Goal: Information Seeking & Learning: Learn about a topic

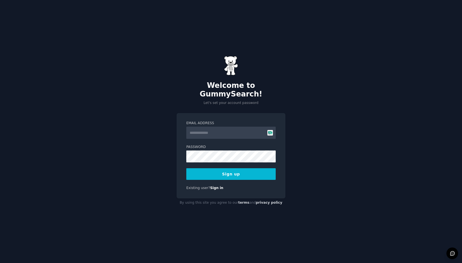
click at [269, 128] on input "Email Address" at bounding box center [230, 133] width 89 height 12
click at [237, 169] on button "Sign up" at bounding box center [230, 174] width 89 height 12
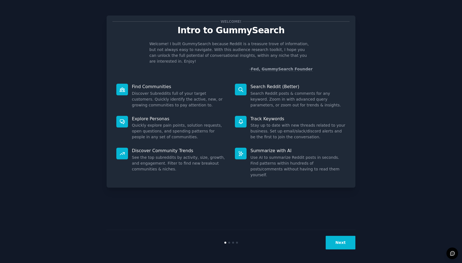
click at [342, 246] on button "Next" at bounding box center [341, 243] width 30 height 14
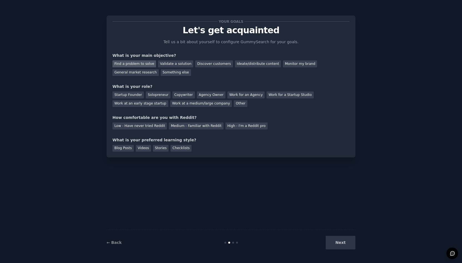
click at [144, 62] on div "Find a problem to solve" at bounding box center [134, 64] width 44 height 7
click at [169, 62] on div "Validate a solution" at bounding box center [175, 64] width 35 height 7
click at [141, 65] on div "Find a problem to solve" at bounding box center [134, 64] width 44 height 7
click at [133, 96] on div "Startup Founder" at bounding box center [127, 95] width 31 height 7
click at [139, 128] on div "Low - Have never tried Reddit" at bounding box center [139, 126] width 54 height 7
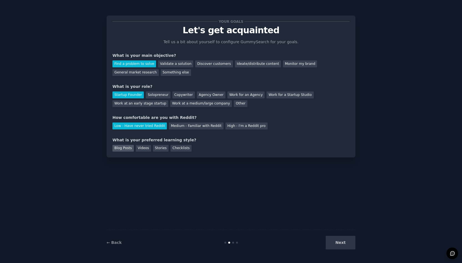
click at [129, 146] on div "Blog Posts" at bounding box center [122, 148] width 21 height 7
click at [172, 149] on div "Checklists" at bounding box center [180, 148] width 21 height 7
click at [126, 150] on div "Blog Posts" at bounding box center [122, 148] width 21 height 7
click at [336, 247] on button "Next" at bounding box center [341, 243] width 30 height 14
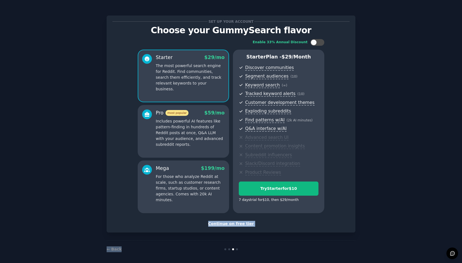
drag, startPoint x: 336, startPoint y: 247, endPoint x: 325, endPoint y: 206, distance: 42.4
click at [301, 232] on div "Set up your account Choose your GummySearch flavor Enable 33% Annual Discount S…" at bounding box center [231, 124] width 249 height 217
click at [244, 222] on div "Continue on free tier" at bounding box center [230, 224] width 237 height 6
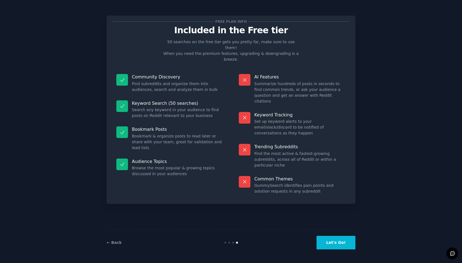
click at [337, 240] on button "Let's Go!" at bounding box center [335, 243] width 39 height 14
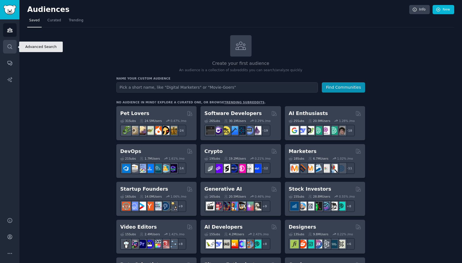
click at [8, 47] on icon "Sidebar" at bounding box center [9, 46] width 4 height 4
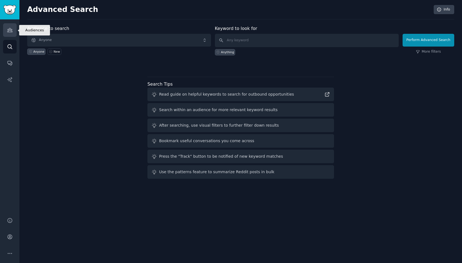
click at [8, 33] on link "Audiences" at bounding box center [10, 30] width 14 height 14
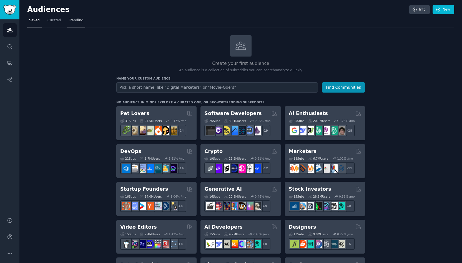
click at [79, 22] on span "Trending" at bounding box center [76, 20] width 14 height 5
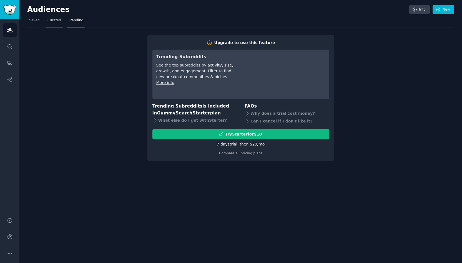
click at [54, 22] on span "Curated" at bounding box center [54, 20] width 14 height 5
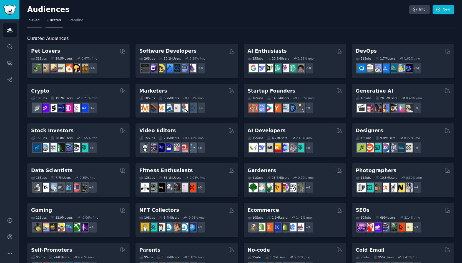
click at [33, 19] on span "Saved" at bounding box center [34, 20] width 11 height 5
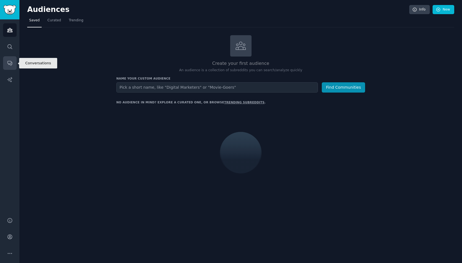
click at [6, 60] on link "Conversations" at bounding box center [10, 63] width 14 height 14
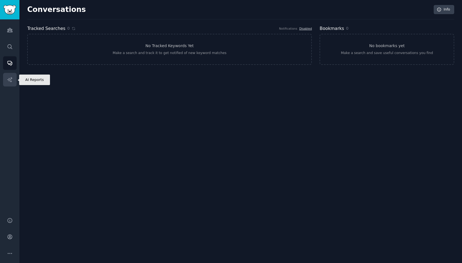
click at [7, 78] on icon "Sidebar" at bounding box center [10, 80] width 6 height 6
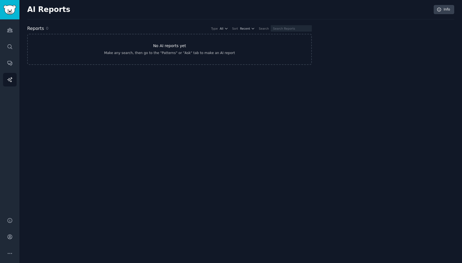
click at [93, 39] on link "No AI reports yet Make any search, then go to the "Patterns" or "Ask" tab to ma…" at bounding box center [169, 49] width 284 height 31
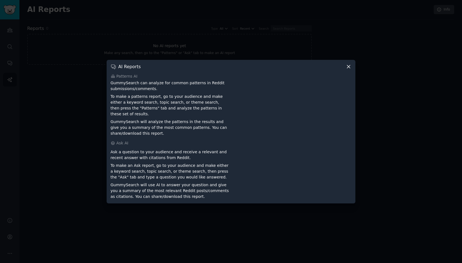
click at [93, 39] on div at bounding box center [231, 131] width 462 height 263
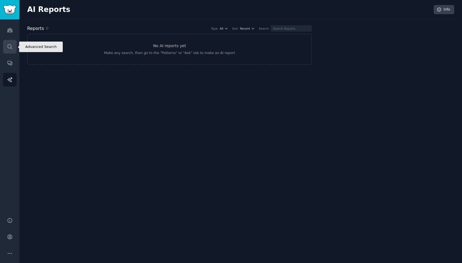
click at [9, 41] on link "Search" at bounding box center [10, 47] width 14 height 14
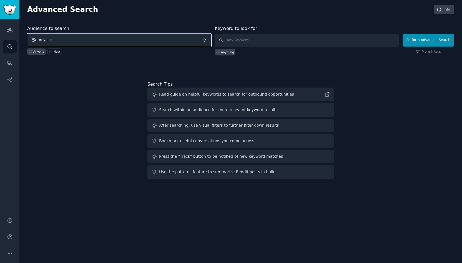
click at [102, 38] on span "Anyone" at bounding box center [119, 40] width 184 height 13
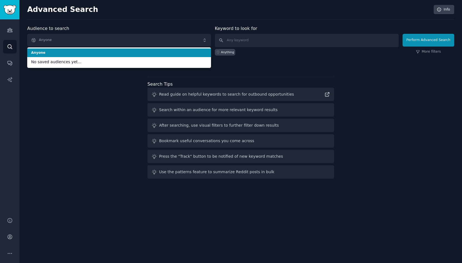
click at [97, 47] on div "Anyone New" at bounding box center [119, 51] width 184 height 8
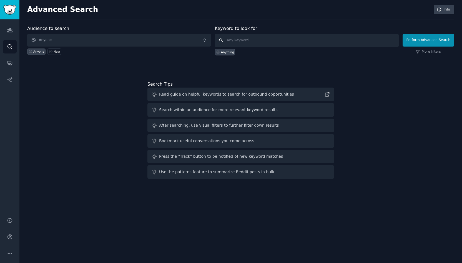
click at [259, 36] on input "text" at bounding box center [307, 40] width 184 height 13
type input "Problem"
type input "P"
type input "Problem"
type input "SaaS idea"
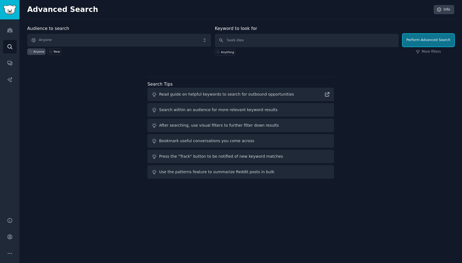
click at [428, 36] on button "Perform Advanced Search" at bounding box center [428, 40] width 52 height 13
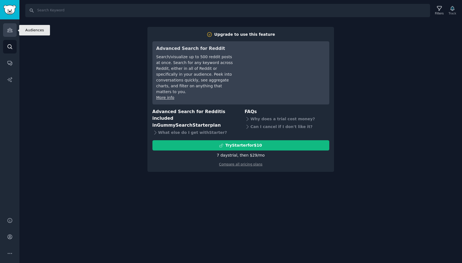
click at [12, 31] on icon "Sidebar" at bounding box center [10, 30] width 6 height 6
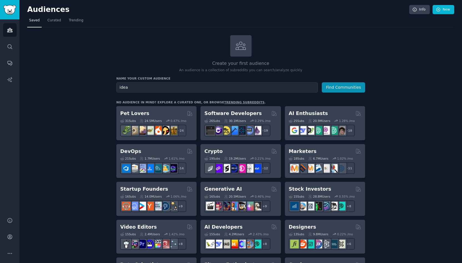
type input "idea"
click at [322, 82] on button "Find Communities" at bounding box center [343, 87] width 43 height 10
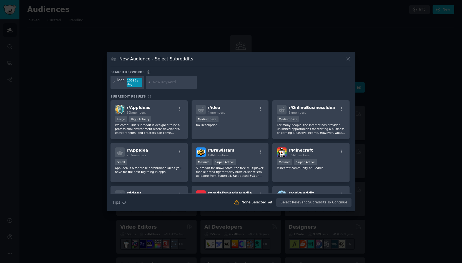
click at [350, 58] on icon at bounding box center [348, 59] width 3 height 3
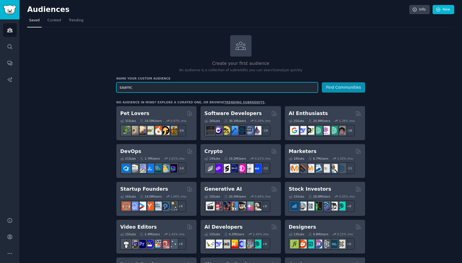
type input "saam"
type input "microsaas ideas"
click at [322, 82] on button "Find Communities" at bounding box center [343, 87] width 43 height 10
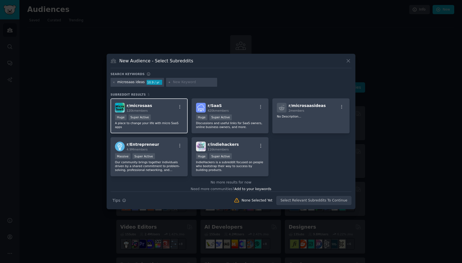
click at [153, 118] on div "Huge Super Active" at bounding box center [149, 118] width 68 height 7
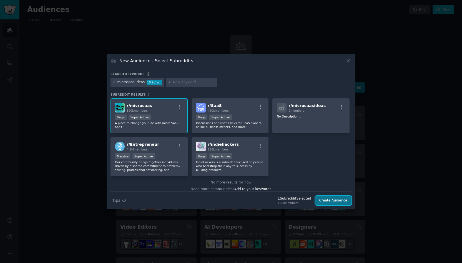
click at [334, 202] on button "Create Audience" at bounding box center [333, 200] width 37 height 9
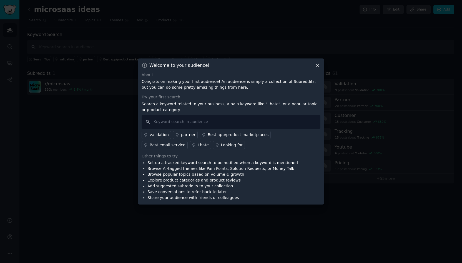
click at [220, 133] on div "Best app/product marketplaces" at bounding box center [238, 135] width 61 height 6
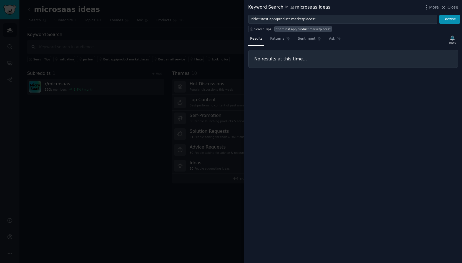
click at [216, 75] on div at bounding box center [231, 131] width 462 height 263
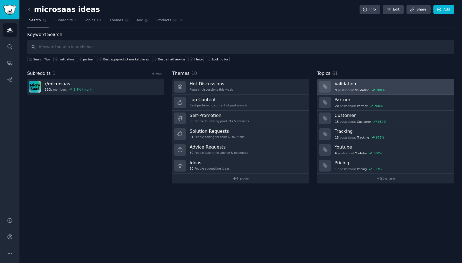
click at [346, 86] on h3 "Validation" at bounding box center [392, 84] width 116 height 6
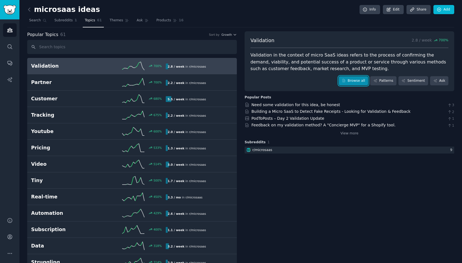
click at [356, 81] on link "Browse all" at bounding box center [354, 80] width 30 height 9
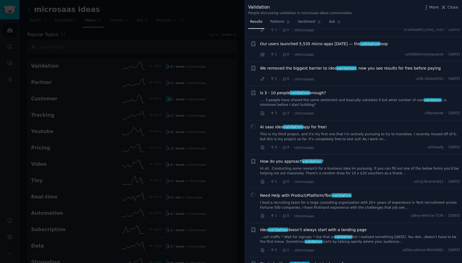
scroll to position [26, 0]
click at [168, 127] on div at bounding box center [231, 131] width 462 height 263
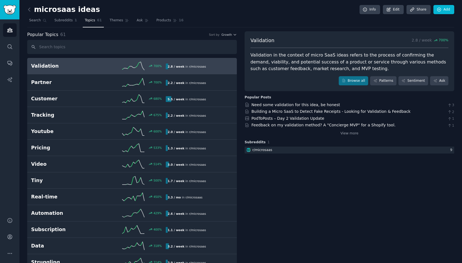
click at [362, 85] on div "Validation 2.8 / week 700 % Validation in the context of micro SaaS ideas refer…" at bounding box center [350, 61] width 210 height 60
click at [361, 82] on link "Browse all" at bounding box center [354, 80] width 30 height 9
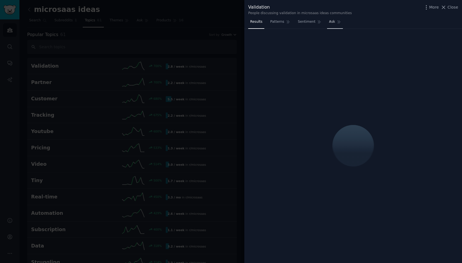
click at [330, 19] on link "Ask" at bounding box center [335, 22] width 16 height 11
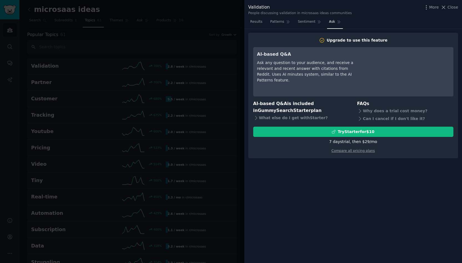
click at [329, 21] on span "Ask" at bounding box center [332, 21] width 6 height 5
click at [303, 20] on span "Sentiment" at bounding box center [306, 21] width 17 height 5
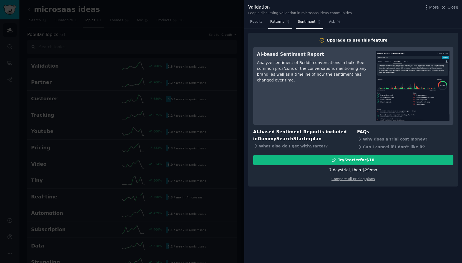
click at [281, 21] on span "Patterns" at bounding box center [277, 21] width 14 height 5
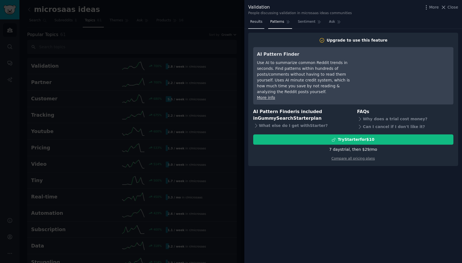
click at [261, 24] on span "Results" at bounding box center [256, 21] width 12 height 5
click at [261, 25] on link "Results" at bounding box center [256, 22] width 16 height 11
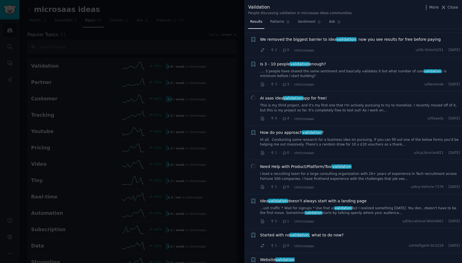
scroll to position [28, 0]
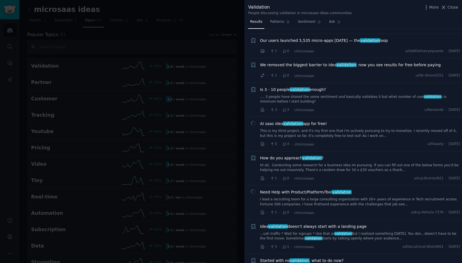
click at [274, 126] on div "AI saas idea validation app for free! This is my third project, and it's my fir…" at bounding box center [360, 129] width 200 height 17
click at [273, 121] on span "AI saas idea validation app for free!" at bounding box center [293, 124] width 67 height 6
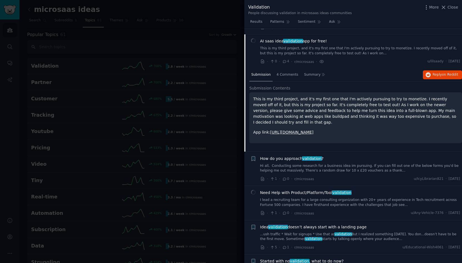
scroll to position [116, 0]
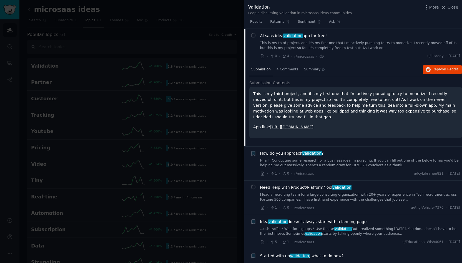
click at [178, 104] on div at bounding box center [231, 131] width 462 height 263
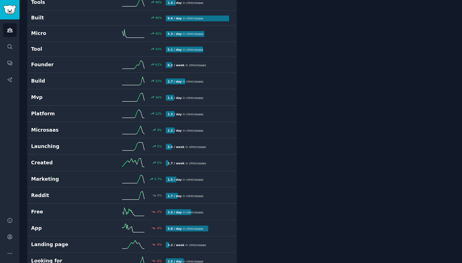
scroll to position [597, 0]
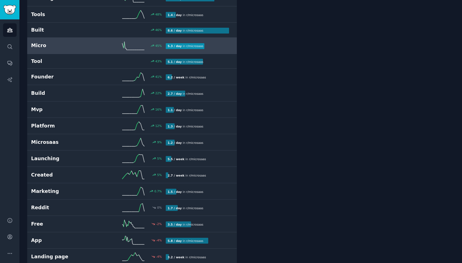
click at [83, 42] on div "Micro 45 % 5.3 / day in r/ microsaas" at bounding box center [132, 46] width 202 height 8
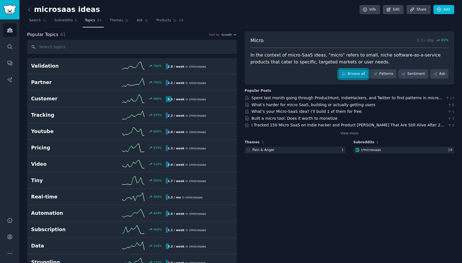
click at [351, 72] on link "Browse all" at bounding box center [354, 73] width 30 height 9
